Goal: Register for event/course

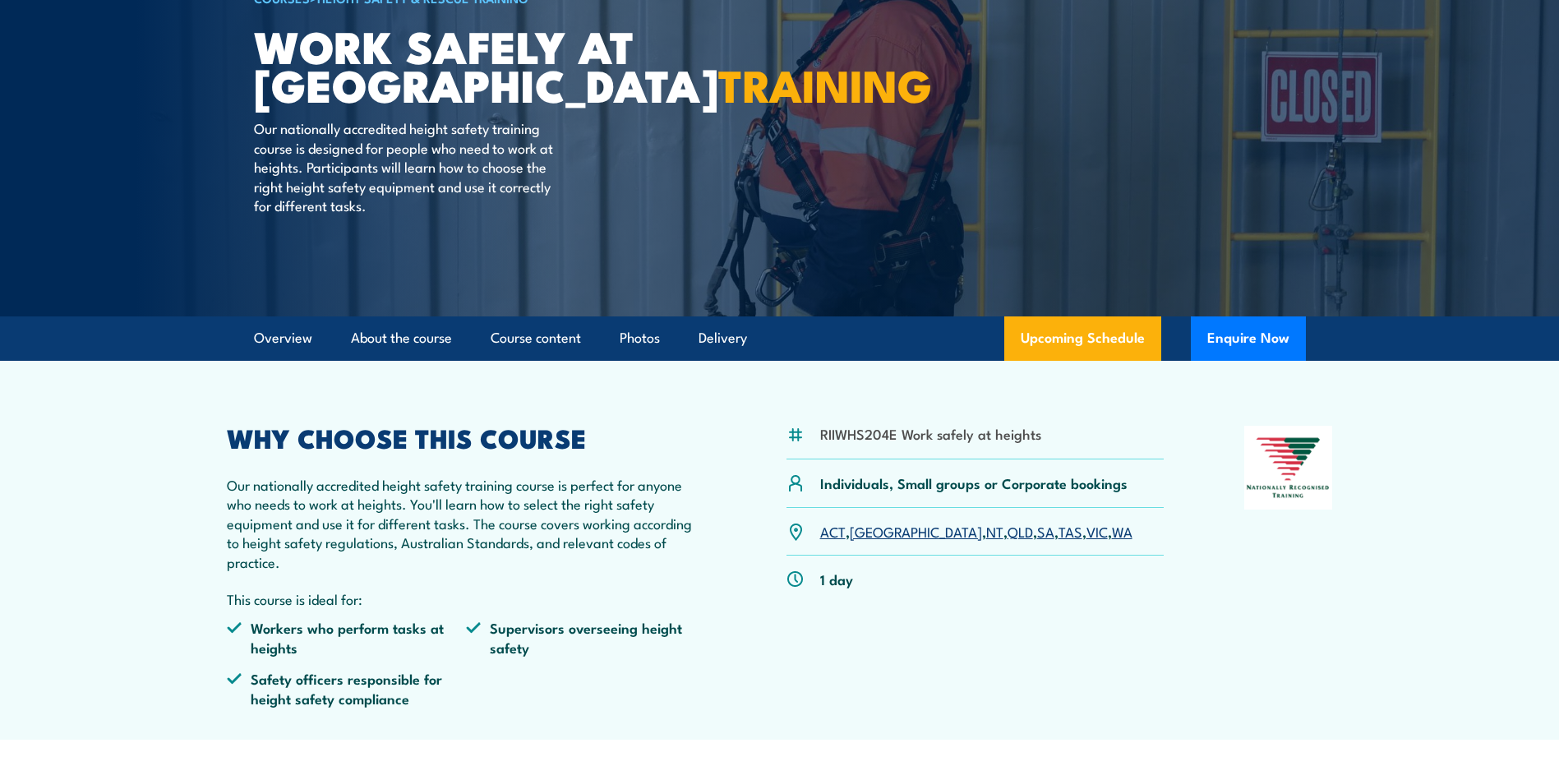
scroll to position [247, 0]
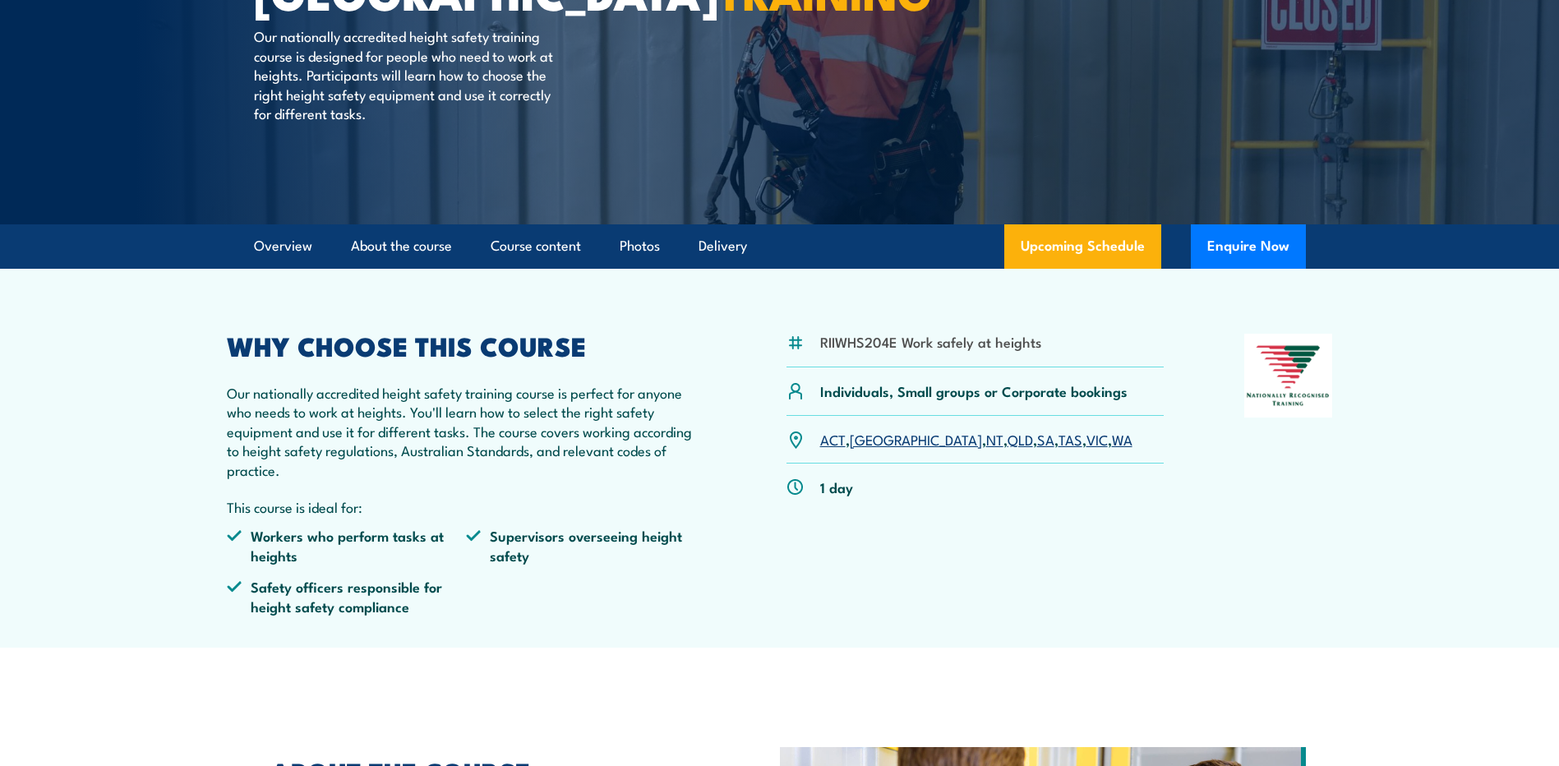
click at [1059, 441] on link "TAS" at bounding box center [1071, 439] width 24 height 20
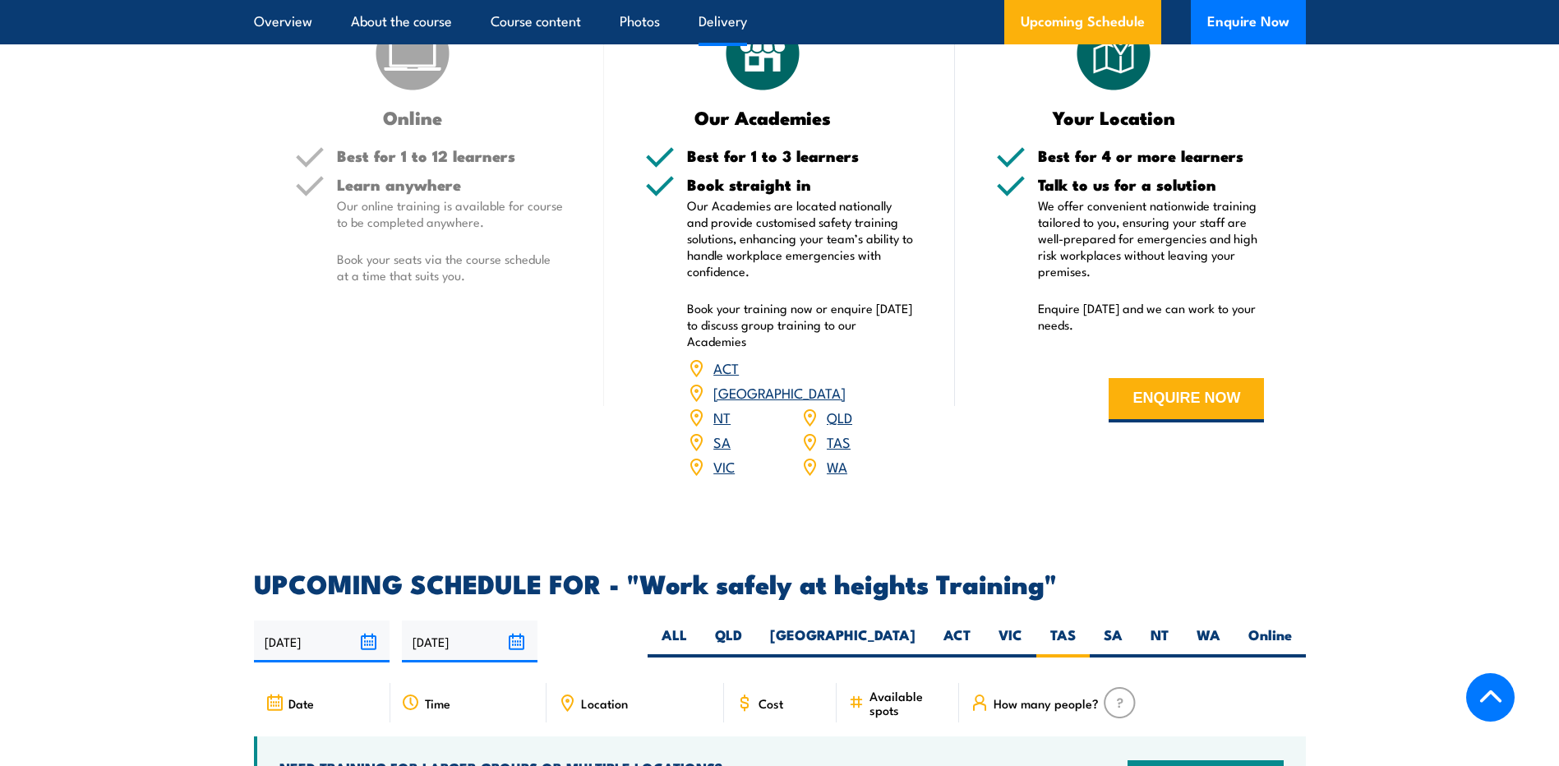
scroll to position [2040, 0]
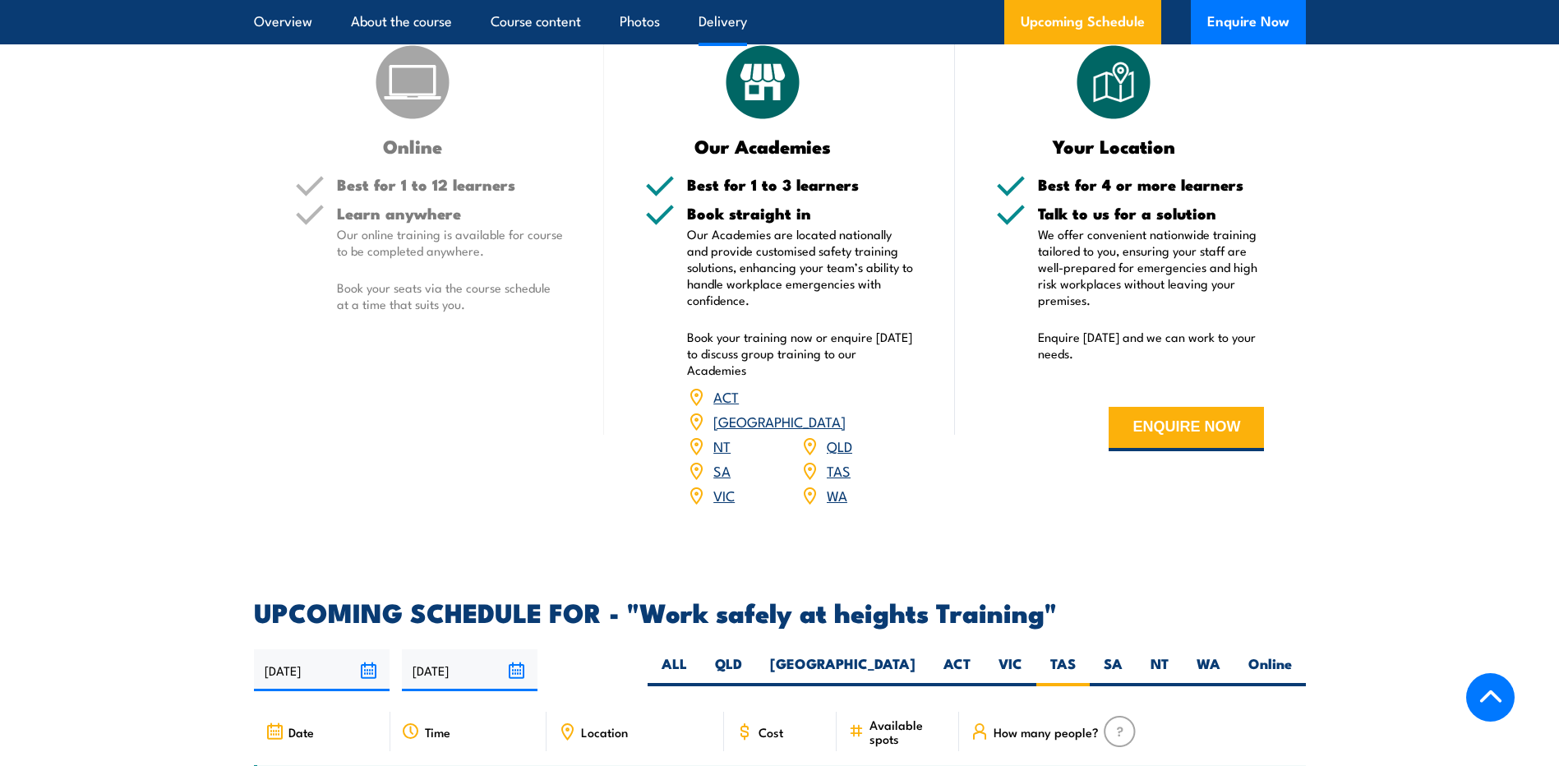
click at [835, 460] on link "TAS" at bounding box center [839, 470] width 24 height 20
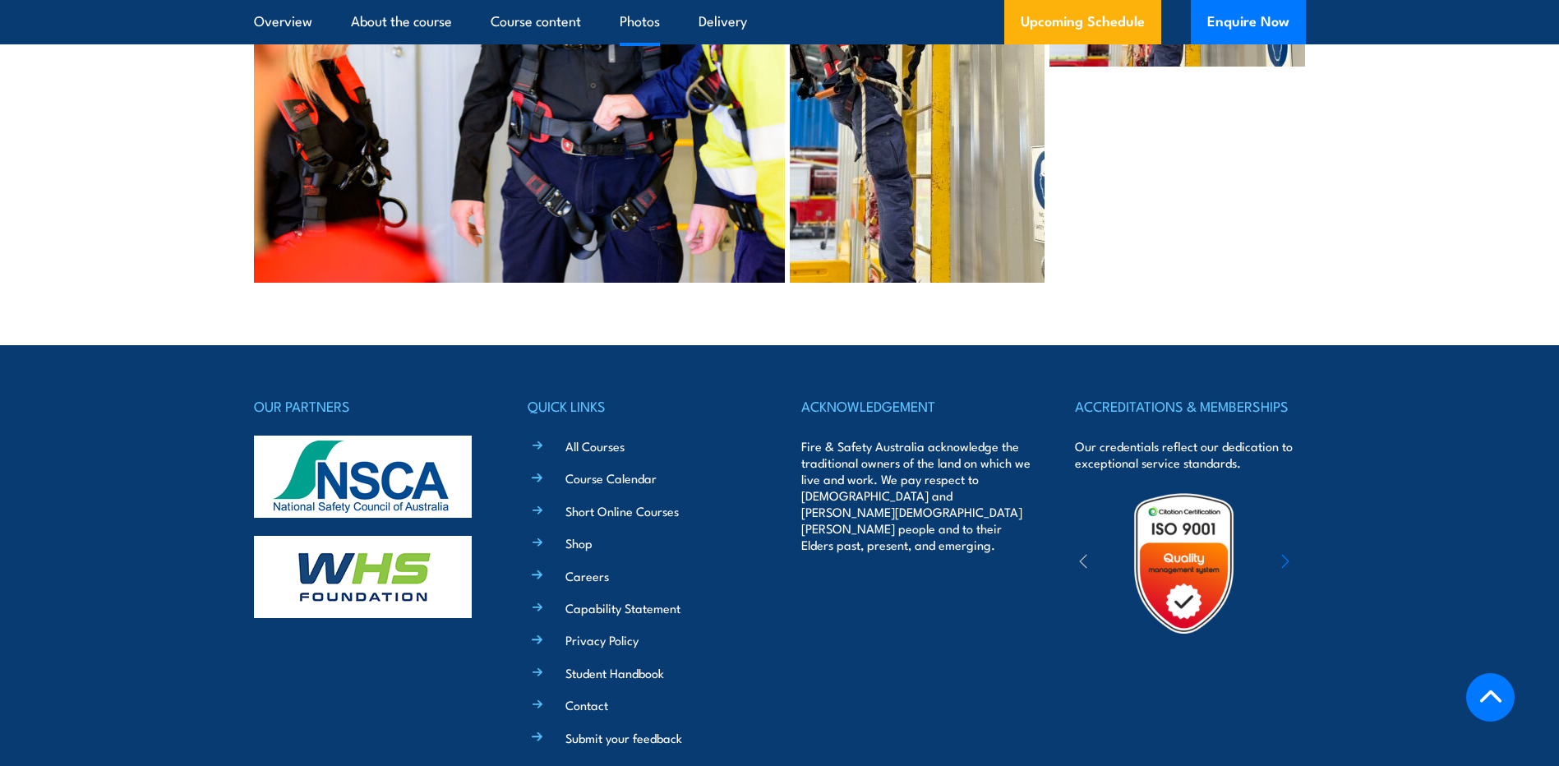
scroll to position [4013, 0]
